Goal: Transaction & Acquisition: Purchase product/service

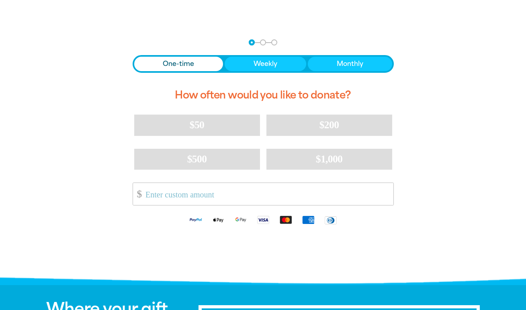
scroll to position [153, 0]
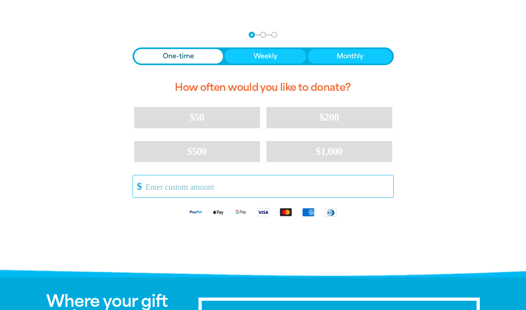
click at [237, 192] on input "Other Amount" at bounding box center [266, 186] width 253 height 22
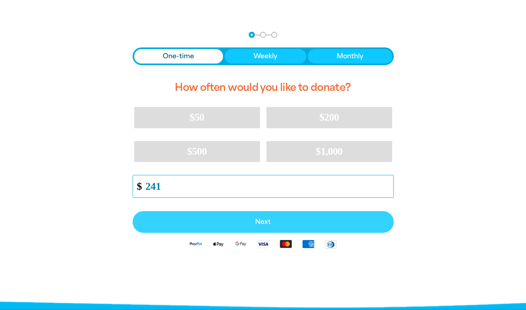
type input "241"
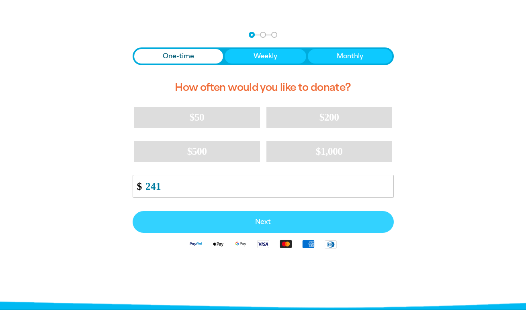
click at [269, 222] on span "Next" at bounding box center [262, 222] width 243 height 6
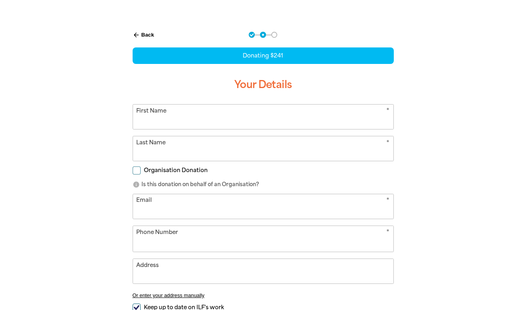
select select "AU"
click at [239, 110] on input "First Name" at bounding box center [263, 116] width 260 height 25
type input "[PERSON_NAME]"
type input "[EMAIL_ADDRESS][DOMAIN_NAME]"
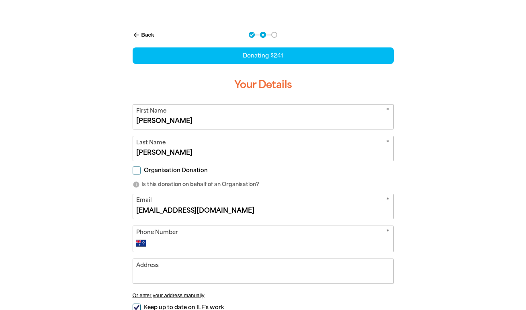
type input "0402 554 783"
type input "[STREET_ADDRESS]"
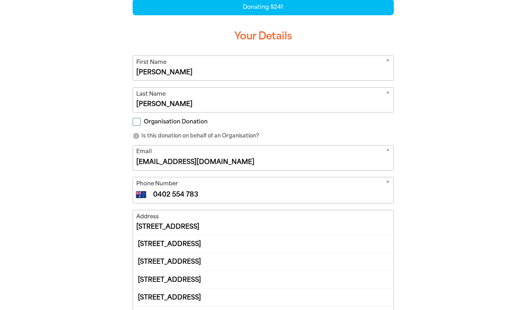
scroll to position [205, 0]
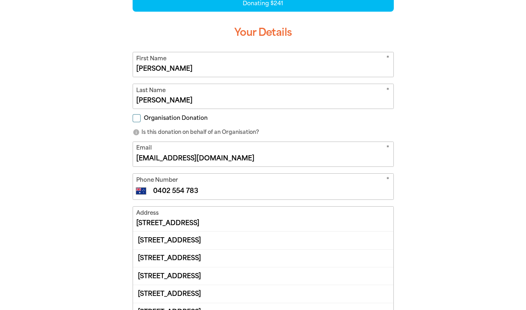
click at [139, 121] on input "Organisation Donation" at bounding box center [137, 118] width 8 height 8
checkbox input "true"
select select "AU"
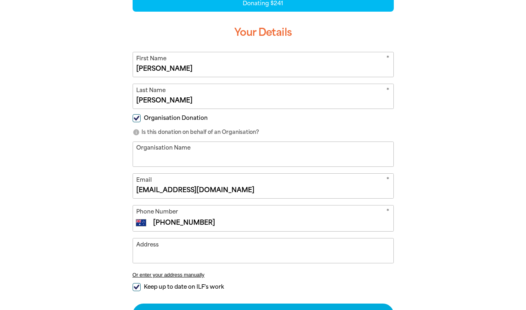
click at [166, 156] on input "Organisation Name" at bounding box center [263, 154] width 260 height 25
type input "Salty Swimwear"
click at [96, 191] on div "arrow_back Back Step 1 Step 2 Step 3 Donating $241 Your Details * First Name [P…" at bounding box center [263, 172] width 482 height 406
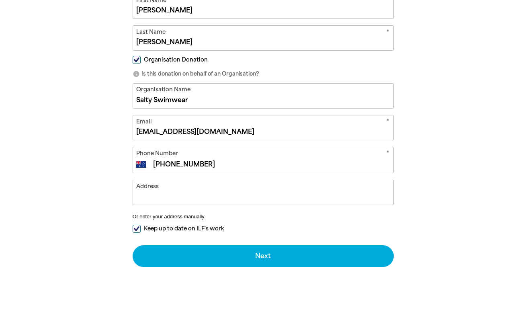
scroll to position [264, 0]
click at [157, 195] on input "Address" at bounding box center [263, 192] width 260 height 25
type input "[STREET_ADDRESS]"
type input "0402 554 783"
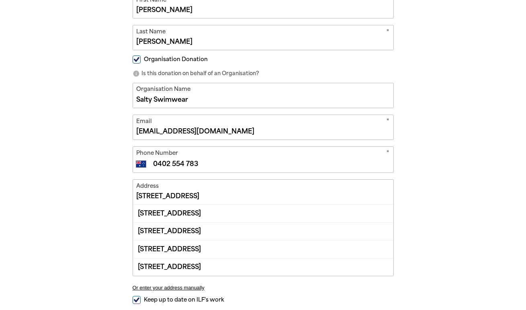
scroll to position [292, 0]
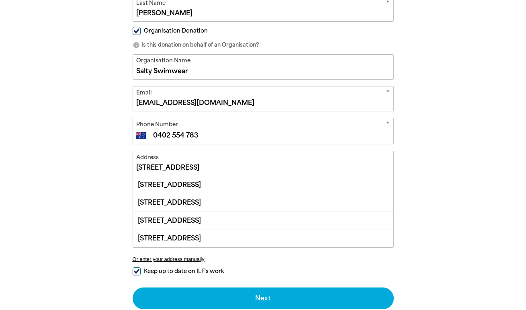
click at [151, 170] on input "[STREET_ADDRESS]" at bounding box center [263, 163] width 260 height 25
click at [435, 156] on div "arrow_back Back Step 1 Step 2 Step 3 Donating $241 Your Details * First Name [P…" at bounding box center [263, 120] width 482 height 477
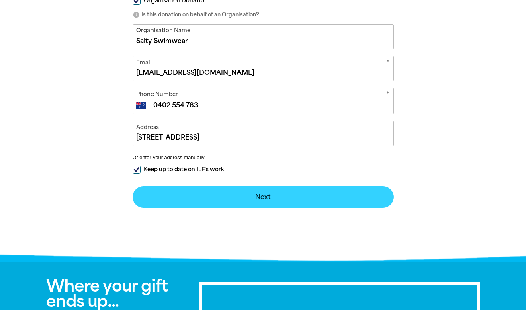
click at [334, 200] on button "Next chevron_right" at bounding box center [263, 197] width 261 height 22
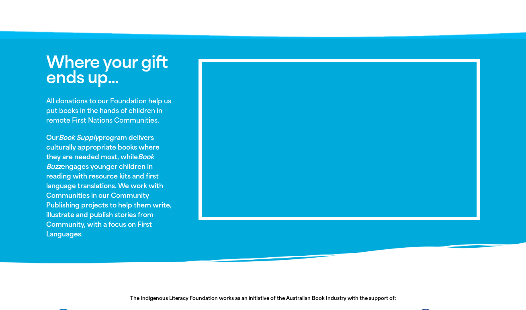
scroll to position [449, 0]
